Goal: Transaction & Acquisition: Download file/media

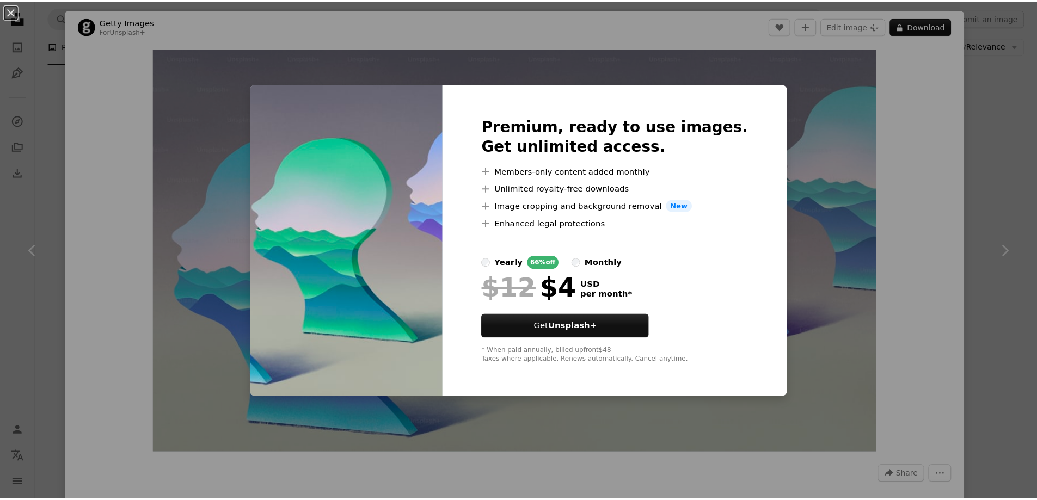
scroll to position [272, 0]
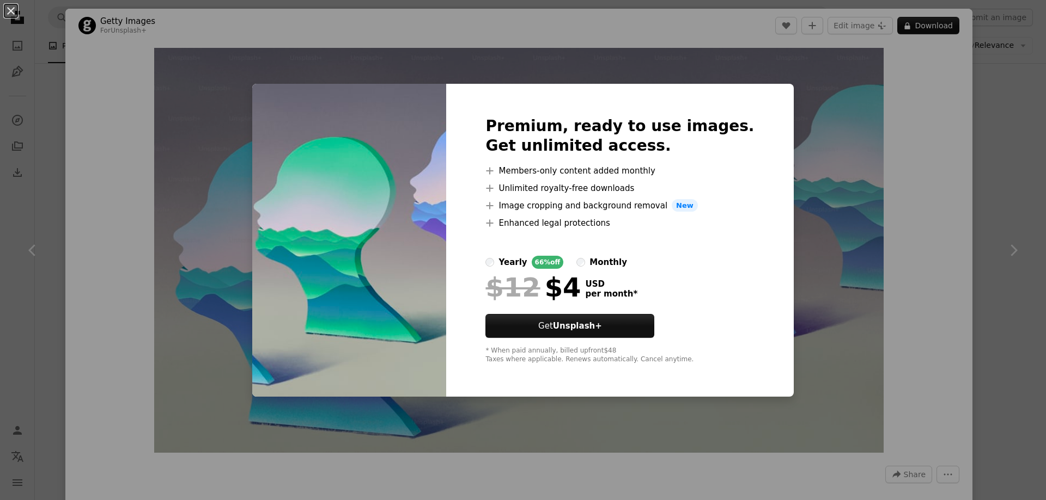
click at [599, 463] on div "An X shape Premium, ready to use images. Get unlimited access. A plus sign Memb…" at bounding box center [523, 250] width 1046 height 500
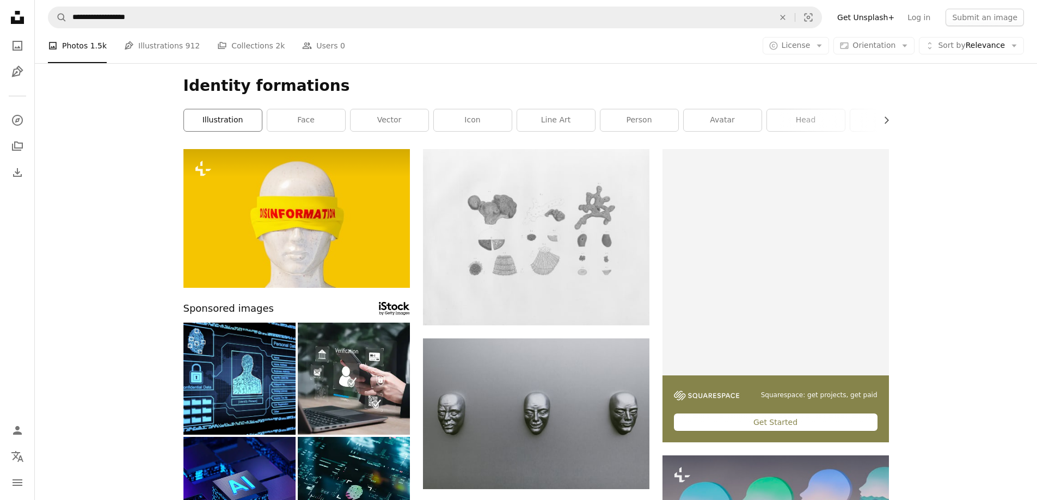
click at [240, 120] on link "illustration" at bounding box center [223, 120] width 78 height 22
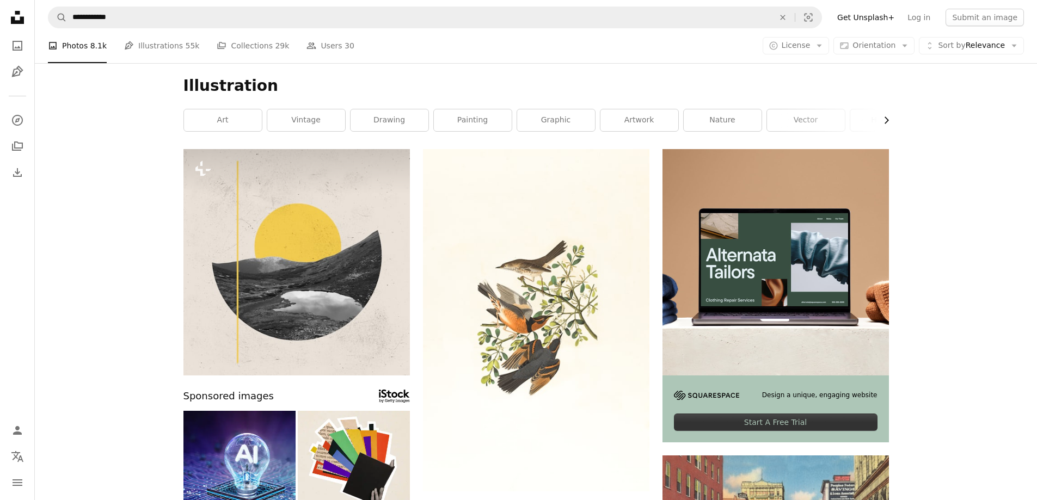
click at [888, 120] on icon "button" at bounding box center [887, 120] width 4 height 7
click at [888, 120] on link "flower" at bounding box center [850, 120] width 78 height 22
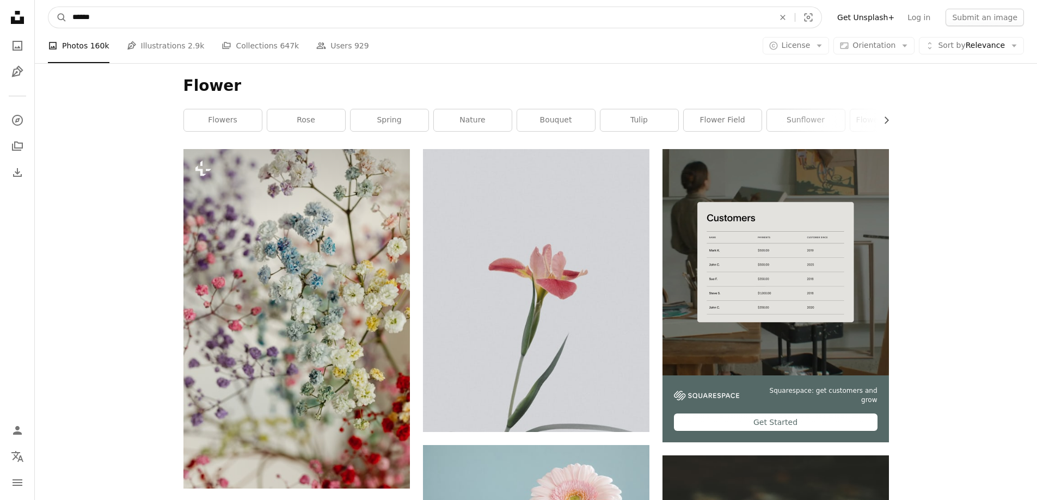
click at [148, 24] on input "******" at bounding box center [419, 17] width 704 height 21
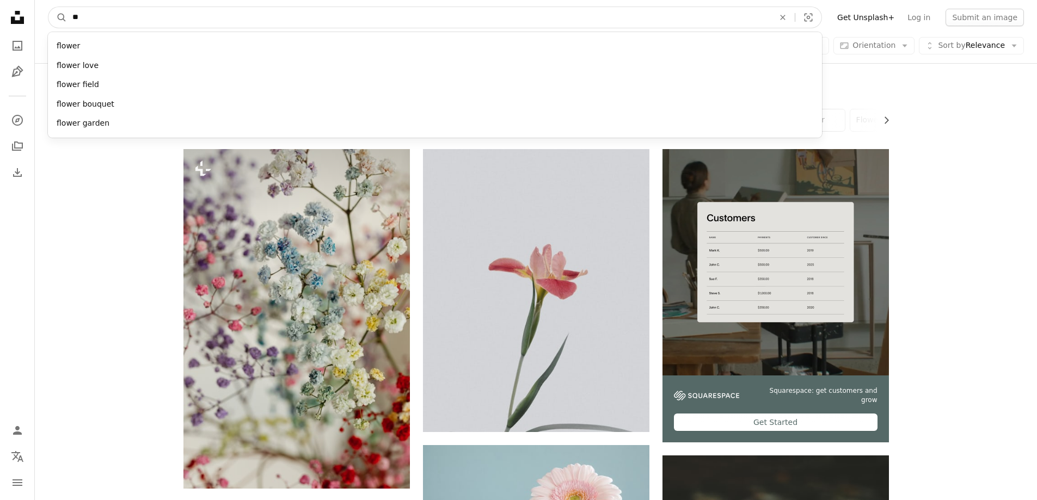
type input "*"
type input "**********"
click button "A magnifying glass" at bounding box center [57, 17] width 19 height 21
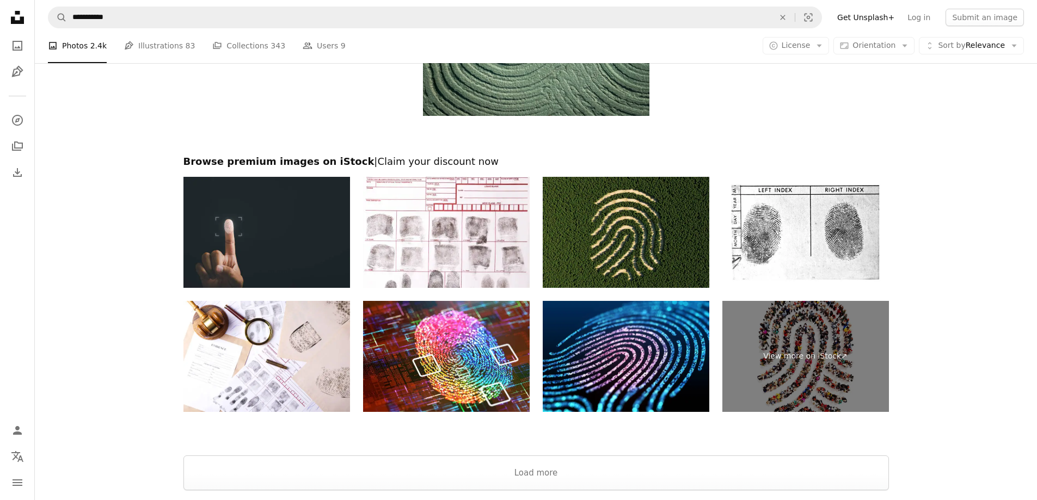
scroll to position [1688, 0]
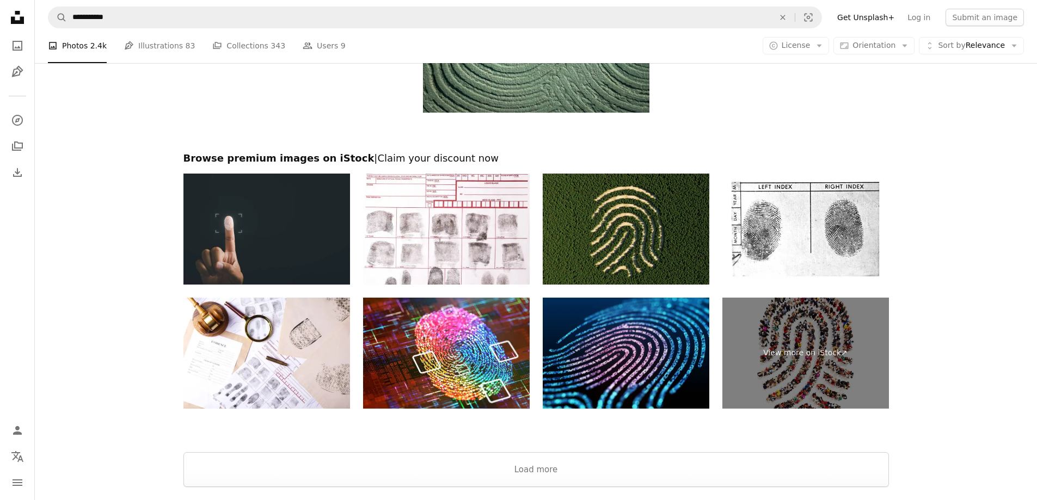
click at [627, 376] on img at bounding box center [626, 353] width 167 height 111
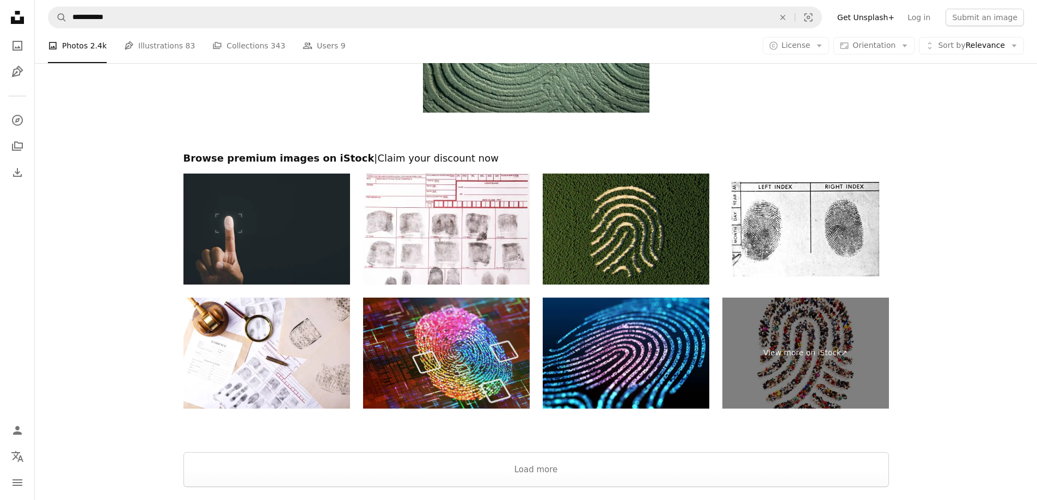
click at [478, 343] on img at bounding box center [446, 353] width 167 height 111
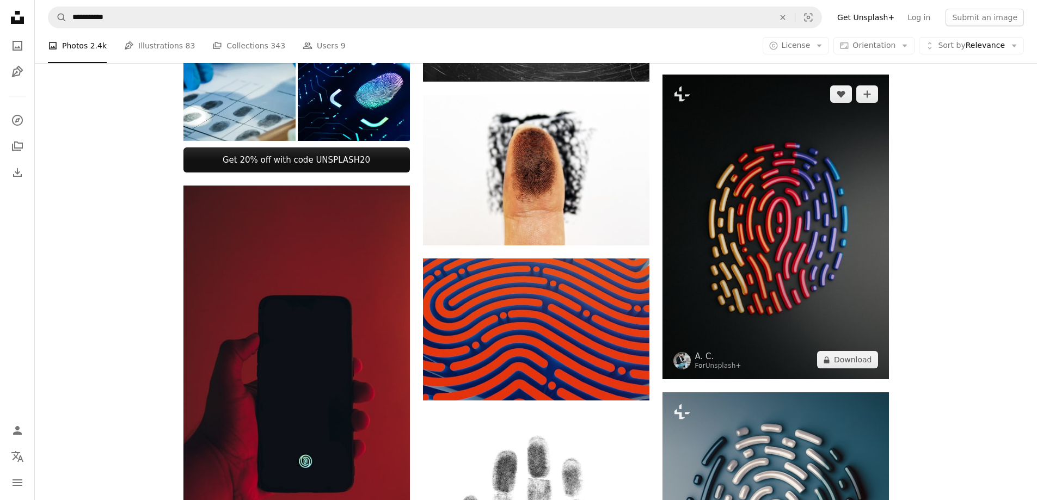
scroll to position [218, 0]
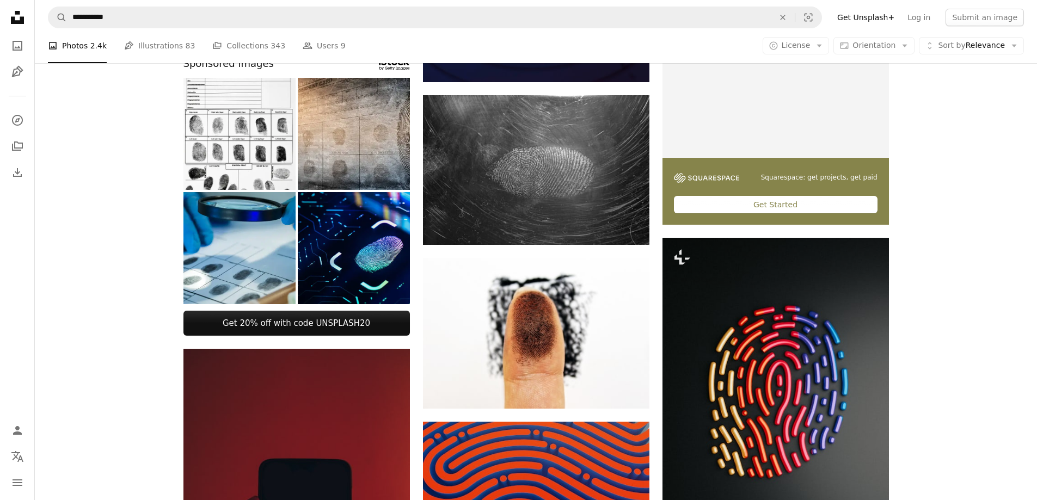
click at [341, 265] on img at bounding box center [354, 248] width 112 height 112
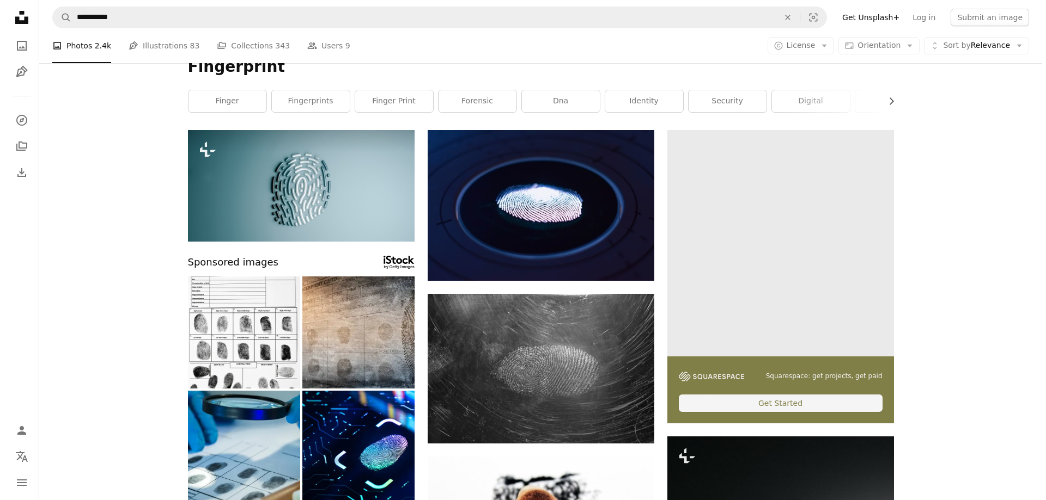
scroll to position [0, 0]
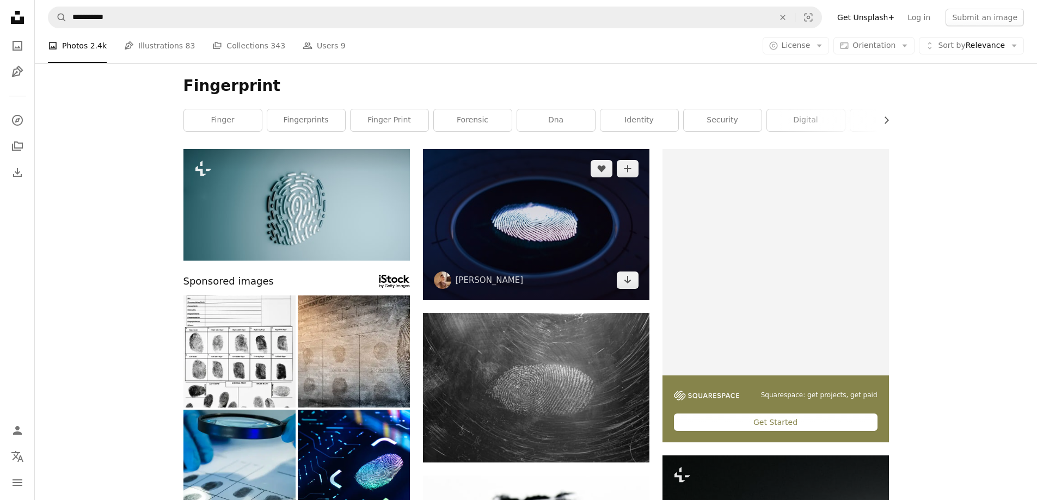
click at [549, 236] on img at bounding box center [536, 224] width 227 height 151
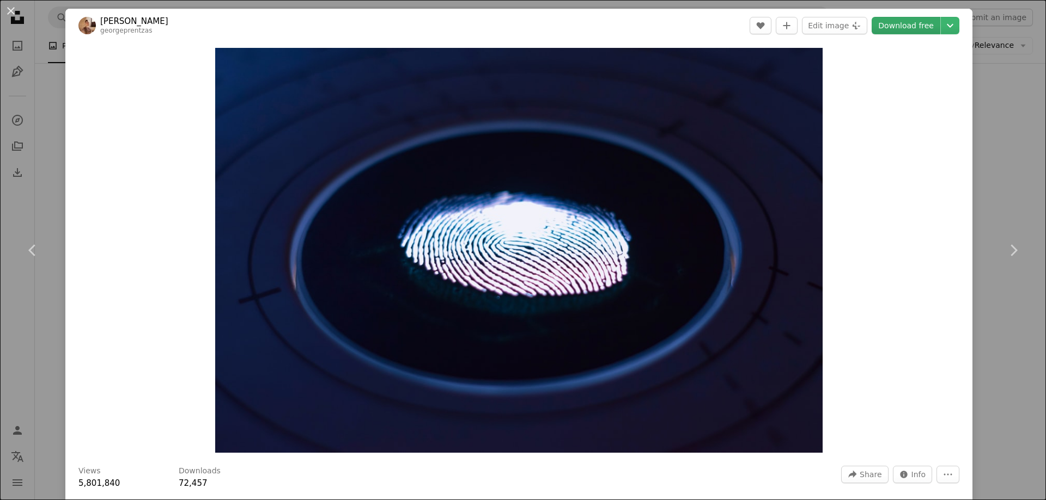
click at [893, 27] on link "Download free" at bounding box center [905, 25] width 69 height 17
